Goal: Task Accomplishment & Management: Use online tool/utility

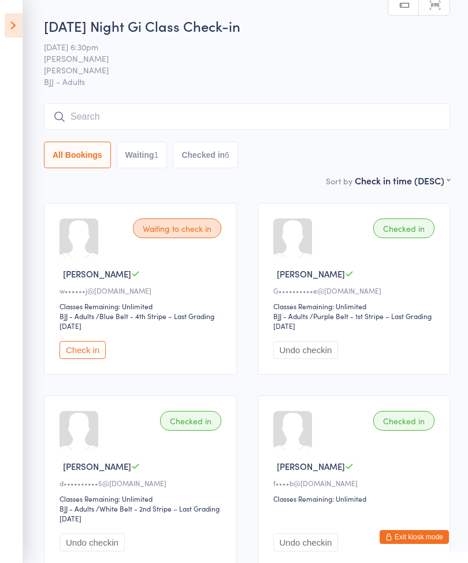
click at [16, 19] on icon at bounding box center [14, 25] width 18 height 24
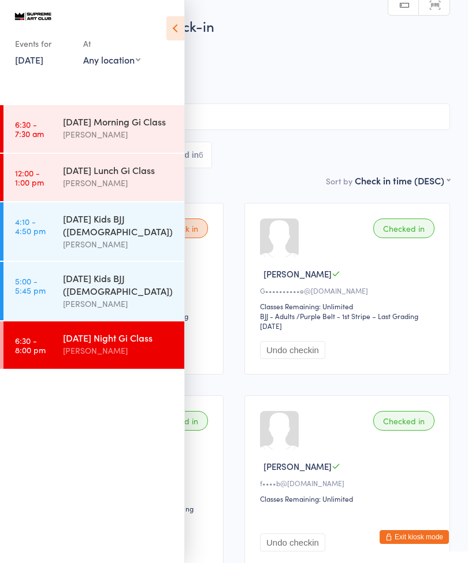
click at [408, 540] on button "Exit kiosk mode" at bounding box center [414, 537] width 69 height 14
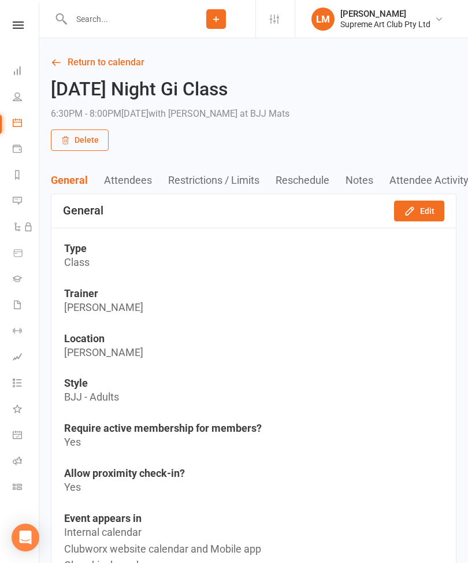
scroll to position [0, 1]
click at [17, 491] on link "Class check-in" at bounding box center [26, 488] width 26 height 26
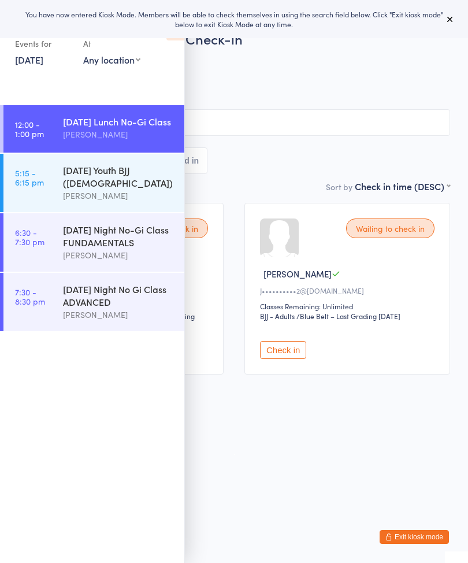
click at [452, 14] on button at bounding box center [450, 19] width 14 height 14
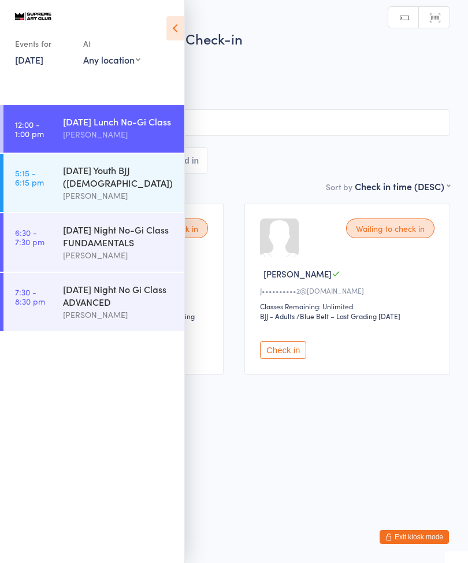
click at [183, 21] on icon at bounding box center [175, 28] width 18 height 24
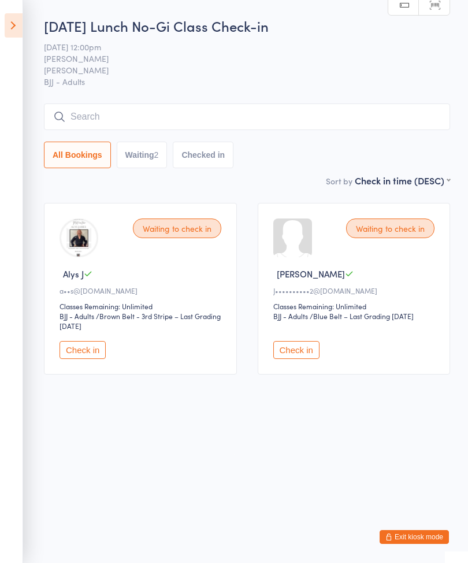
click at [302, 351] on button "Check in" at bounding box center [296, 350] width 46 height 18
click at [127, 121] on input "search" at bounding box center [247, 116] width 406 height 27
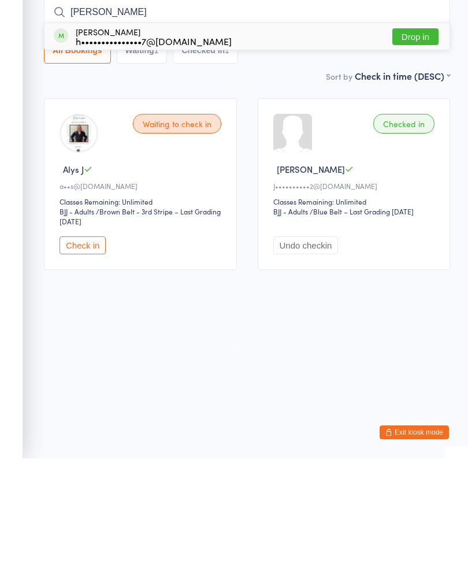
type input "Henri"
click at [408, 133] on button "Drop in" at bounding box center [415, 141] width 46 height 17
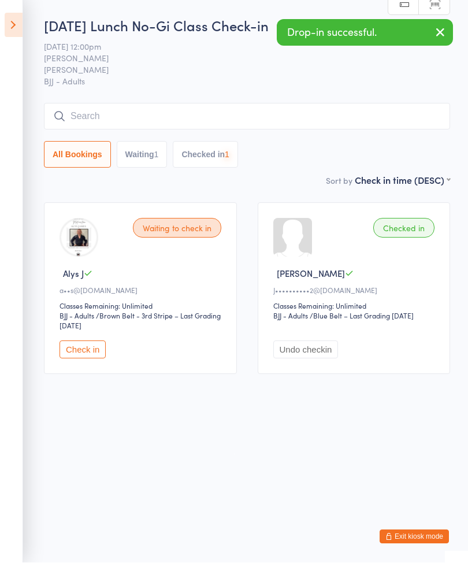
scroll to position [1, 0]
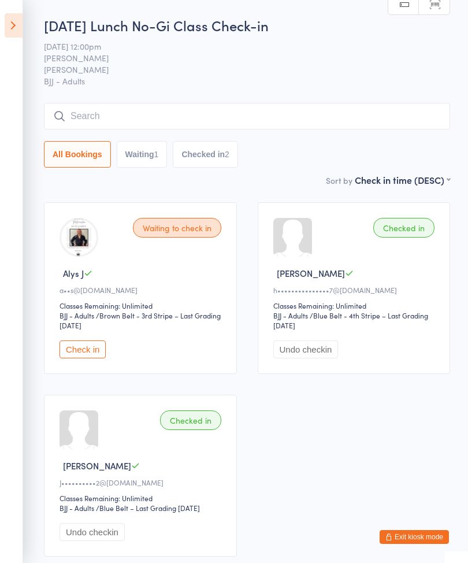
click at [94, 117] on input "search" at bounding box center [247, 116] width 406 height 27
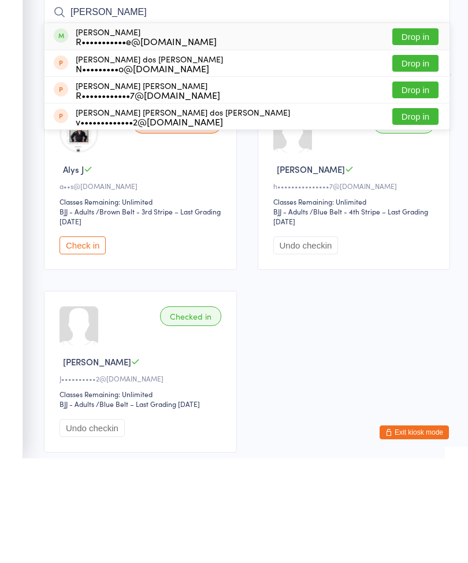
type input "Rodrigo"
click at [422, 133] on button "Drop in" at bounding box center [415, 141] width 46 height 17
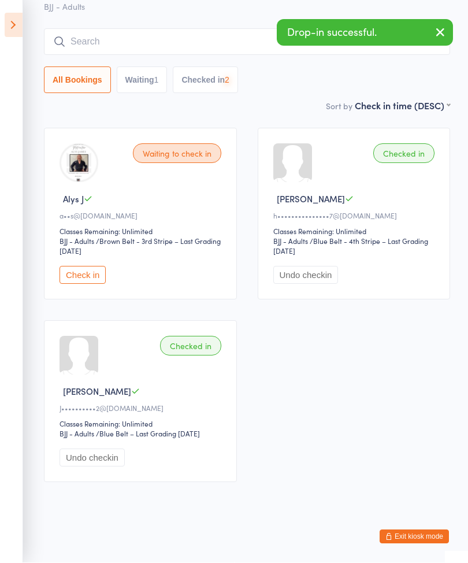
scroll to position [95, 0]
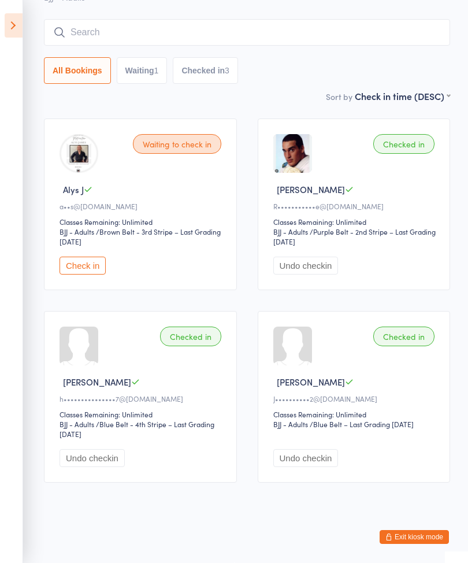
click at [125, 19] on input "search" at bounding box center [247, 32] width 406 height 27
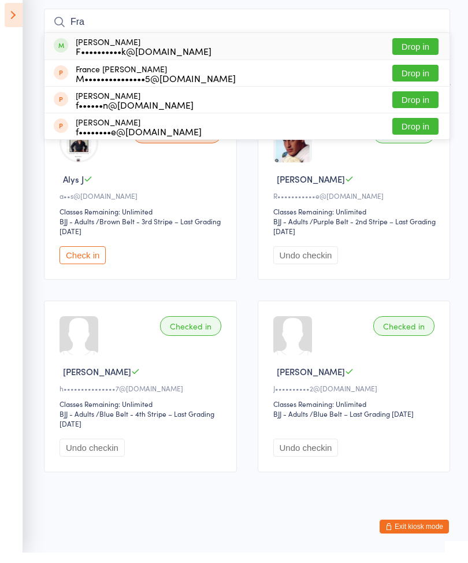
type input "Fra"
click at [422, 49] on button "Drop in" at bounding box center [415, 57] width 46 height 17
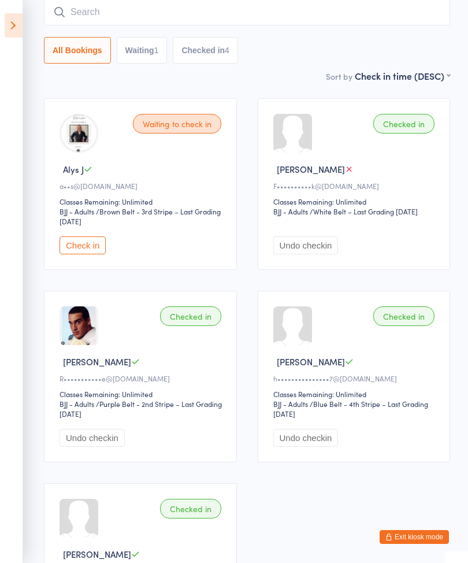
click at [83, 10] on input "search" at bounding box center [247, 12] width 406 height 27
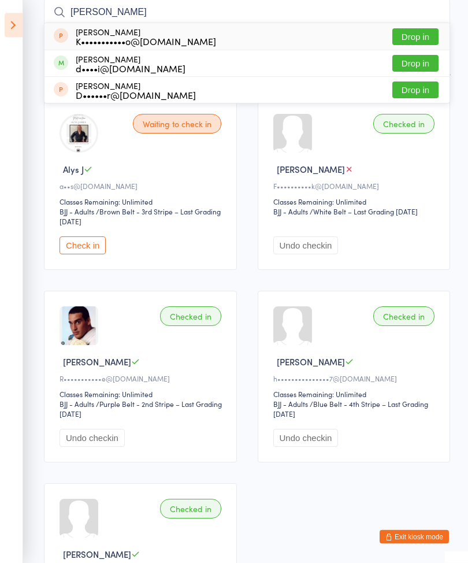
type input "Dean"
click at [404, 58] on button "Drop in" at bounding box center [415, 63] width 46 height 17
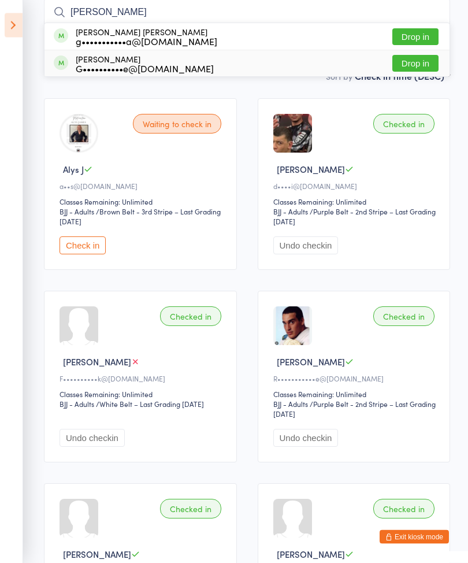
type input "Guilherme"
click at [176, 65] on div "G••••••••••e@hotmail.com" at bounding box center [145, 68] width 138 height 9
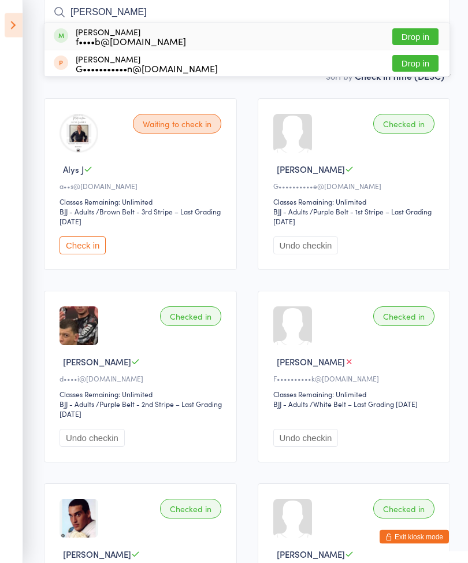
type input "Felipe"
click at [420, 31] on button "Drop in" at bounding box center [415, 37] width 46 height 17
